Goal: Check status: Check status

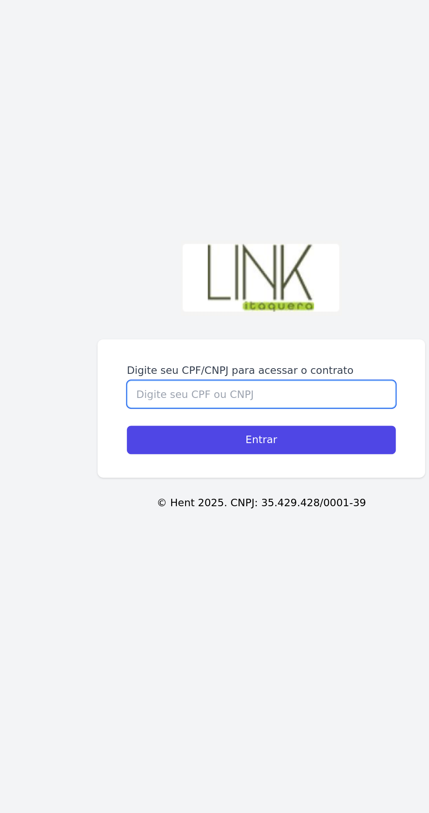
click at [230, 426] on input "Digite seu CPF/CNPJ para acessar o contrato" at bounding box center [214, 417] width 161 height 17
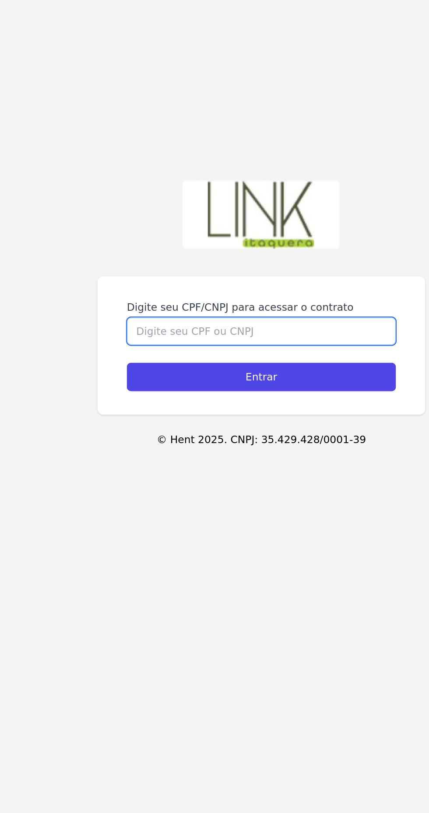
type input "3"
type input "340.685.738"
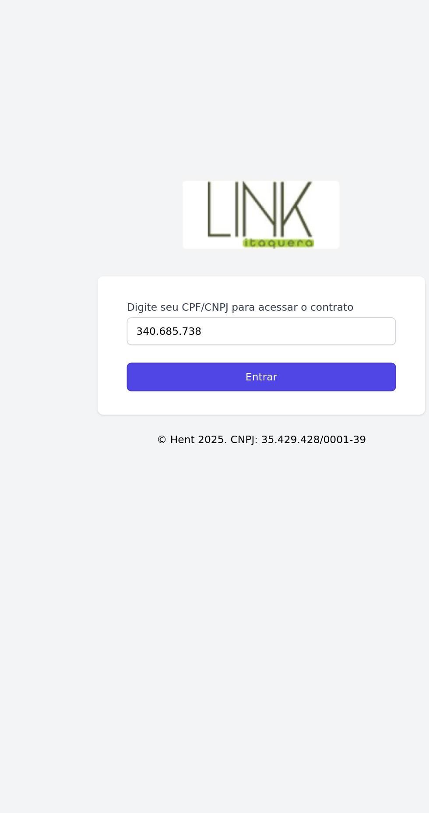
click at [263, 453] on input "Entrar" at bounding box center [214, 444] width 161 height 17
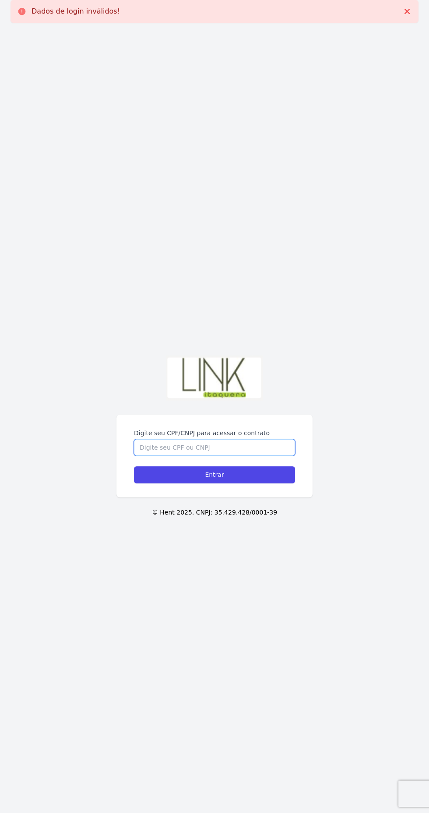
click at [257, 456] on input "Digite seu CPF/CNPJ para acessar o contrato" at bounding box center [214, 447] width 161 height 17
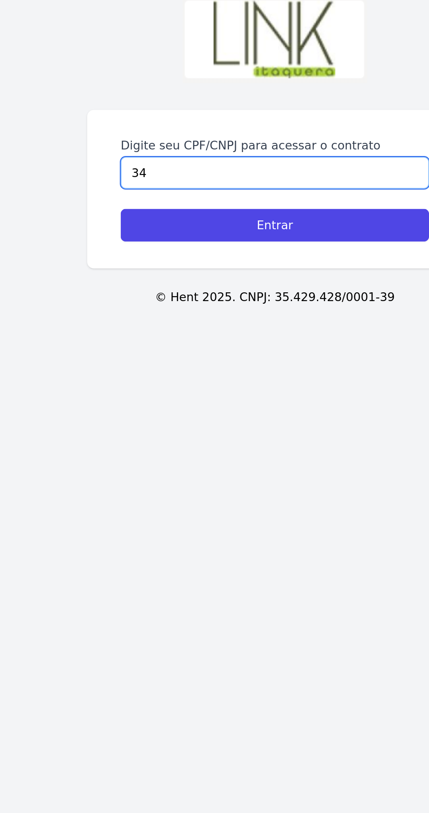
type input "340"
type input "340.685.738-83"
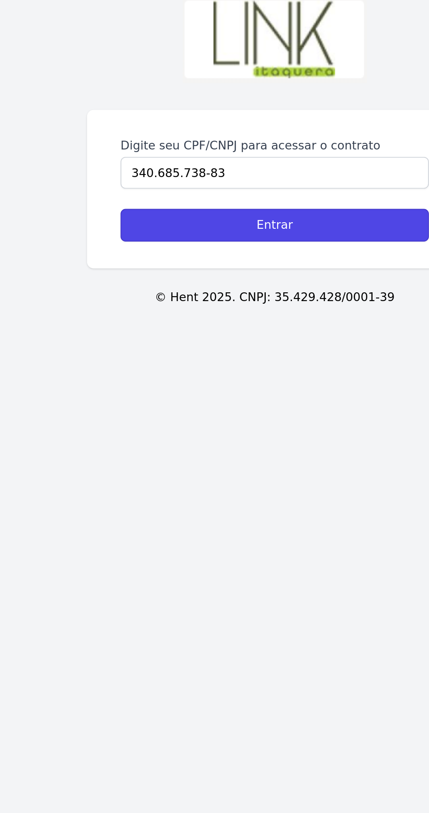
click at [266, 453] on input "Entrar" at bounding box center [214, 444] width 161 height 17
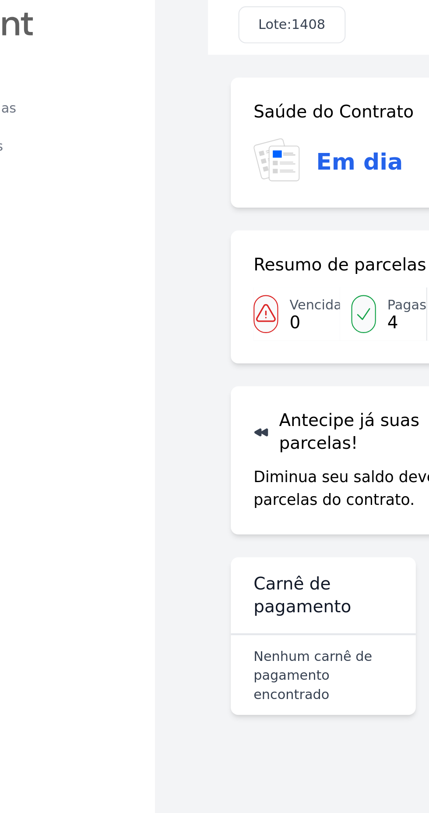
scroll to position [34, 0]
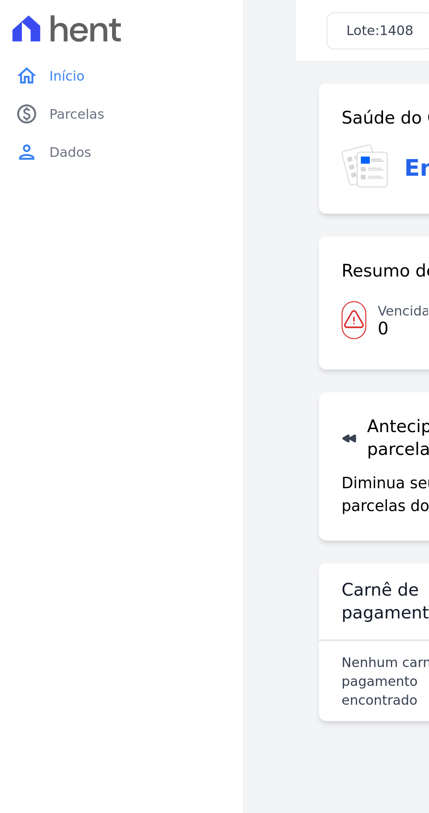
click at [35, 66] on span "Dados" at bounding box center [32, 70] width 19 height 9
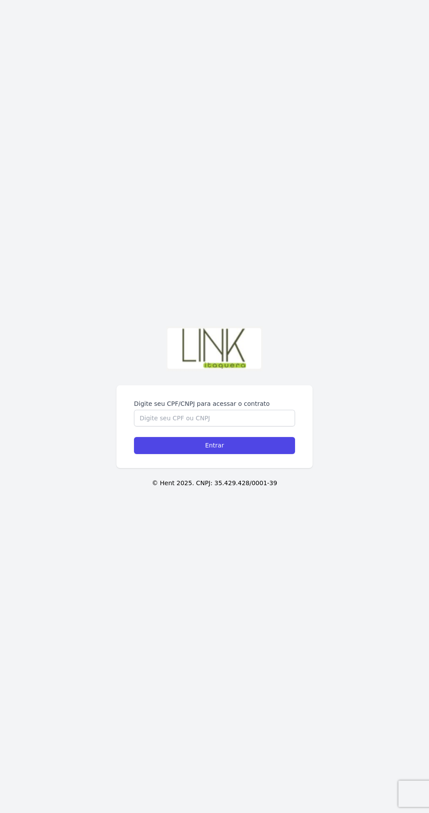
scroll to position [29, 0]
